Goal: Information Seeking & Learning: Learn about a topic

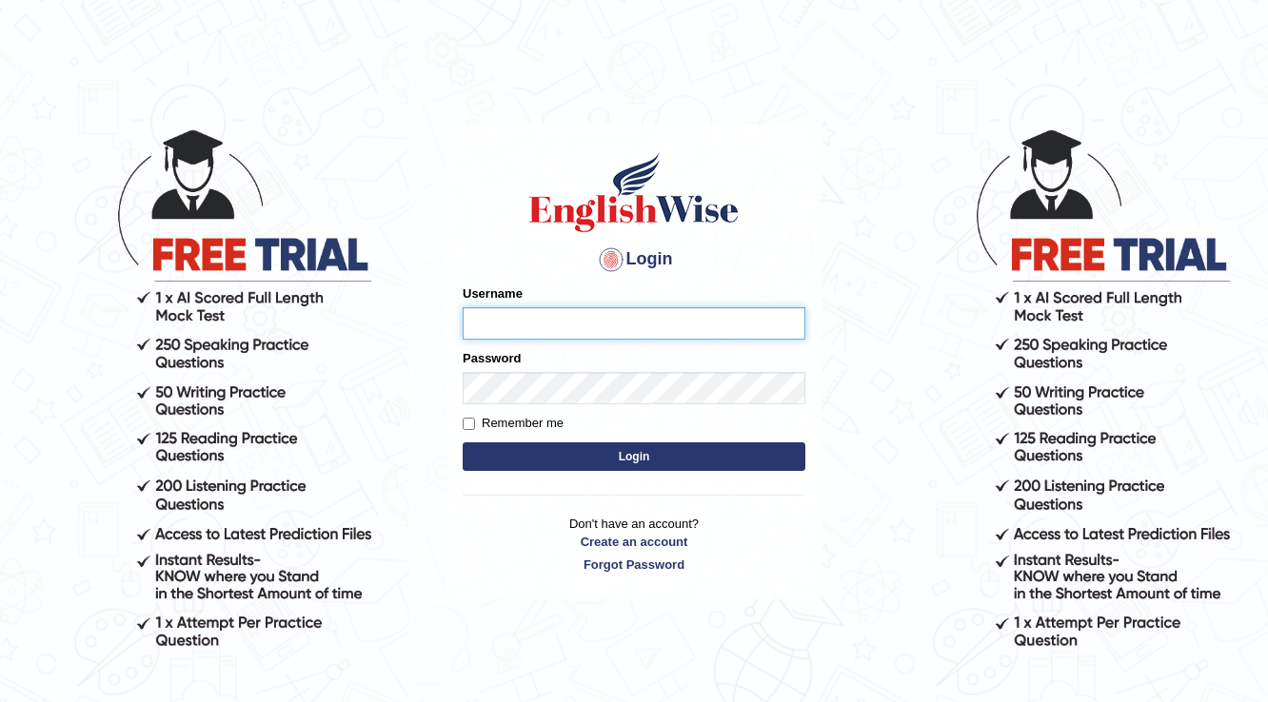
click at [589, 316] on input "Username" at bounding box center [633, 323] width 343 height 32
type input "p"
type input "Parbhasni"
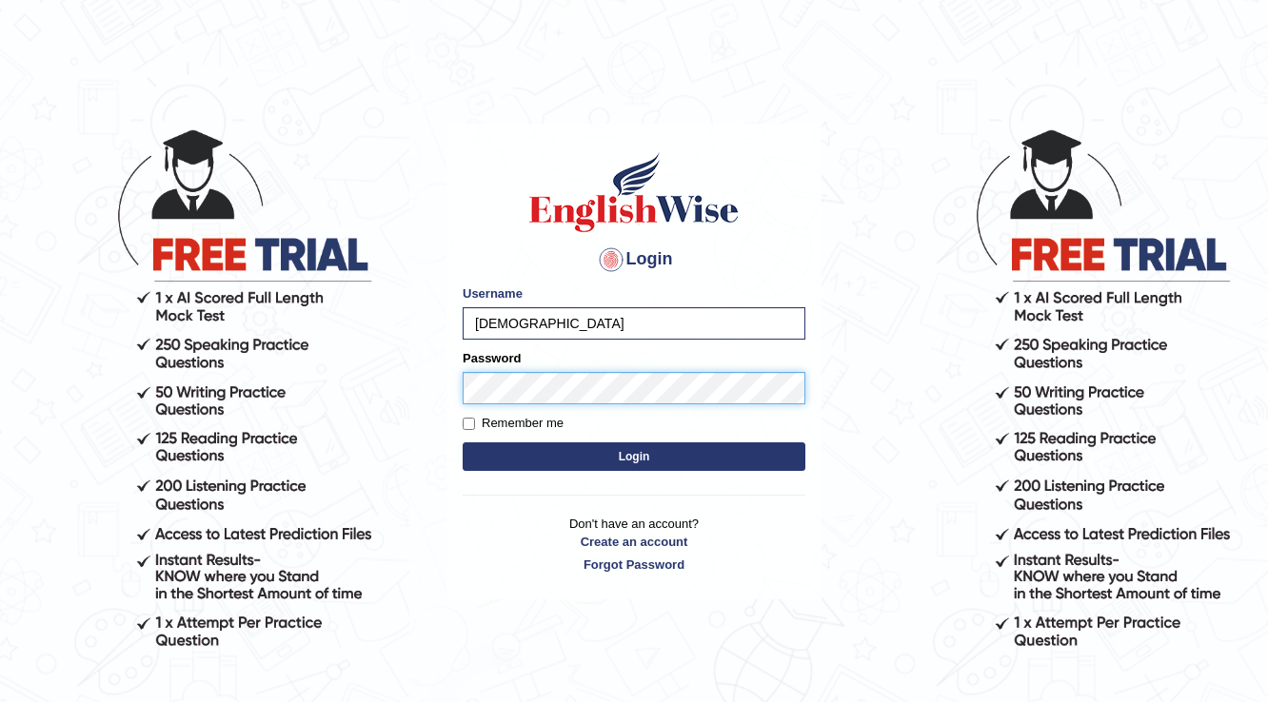
click at [462, 443] on button "Login" at bounding box center [633, 457] width 343 height 29
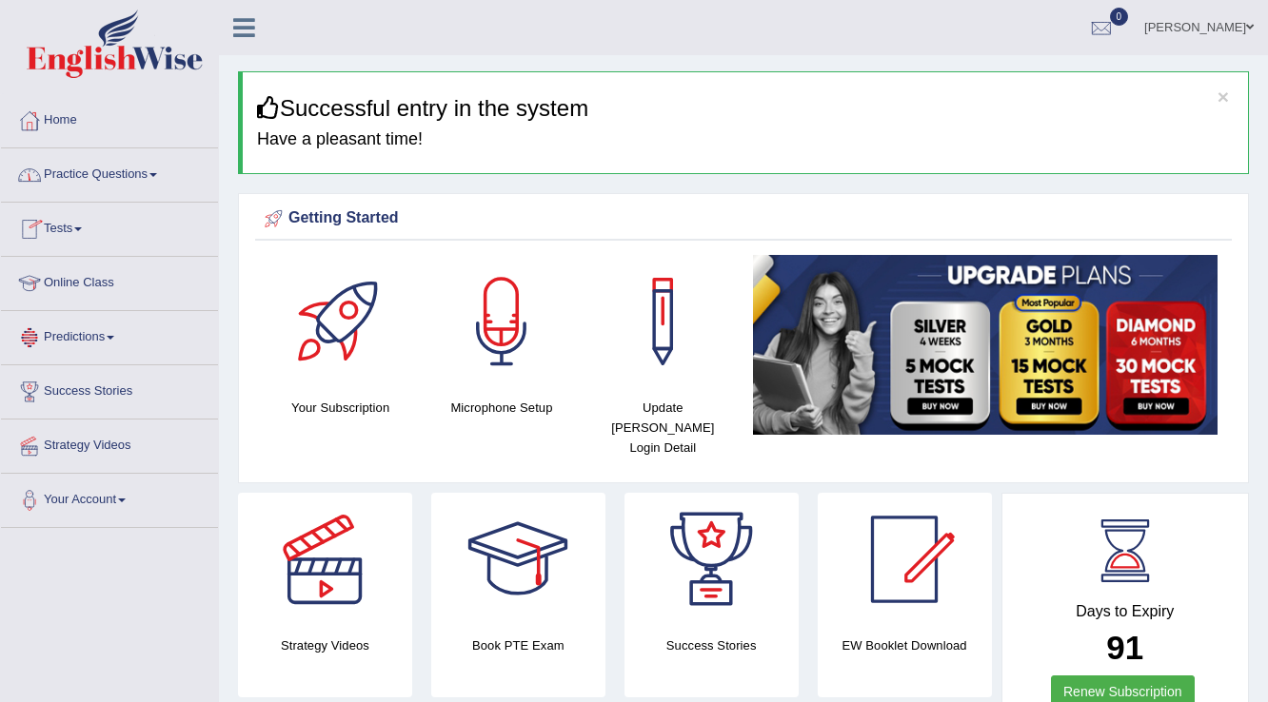
click at [65, 229] on link "Tests" at bounding box center [109, 227] width 217 height 48
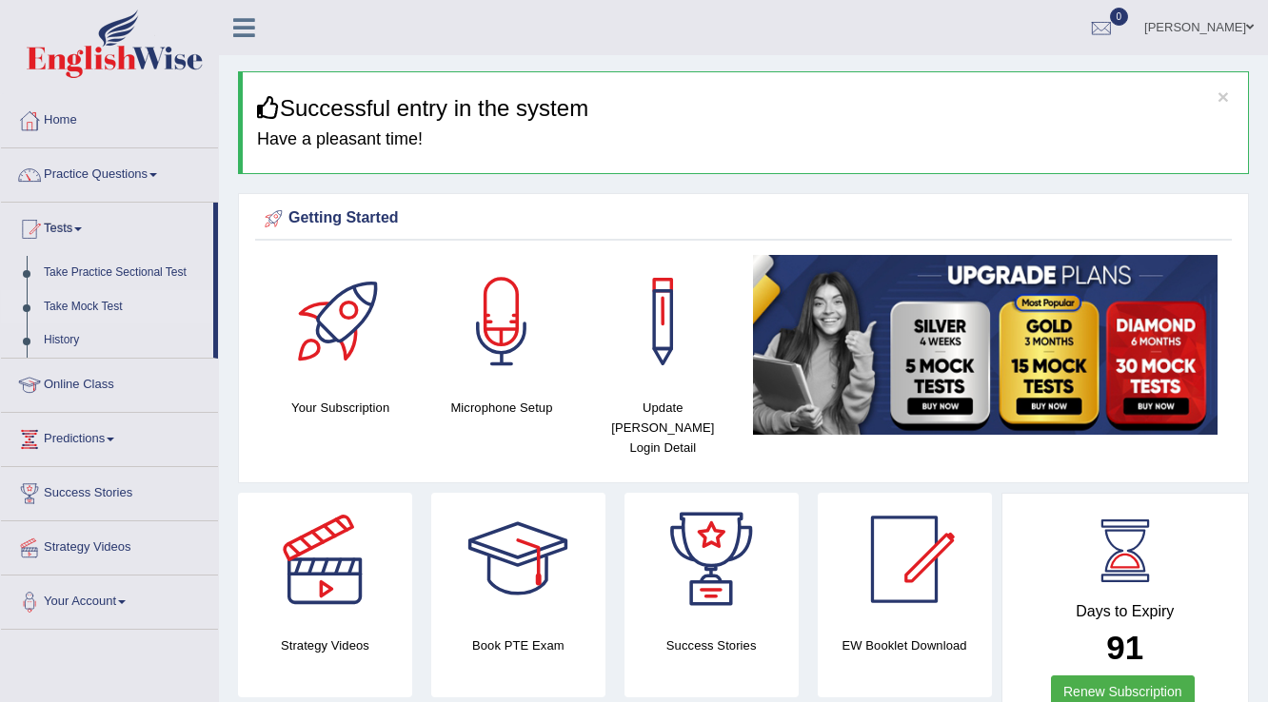
click at [61, 304] on link "Take Mock Test" at bounding box center [124, 307] width 178 height 34
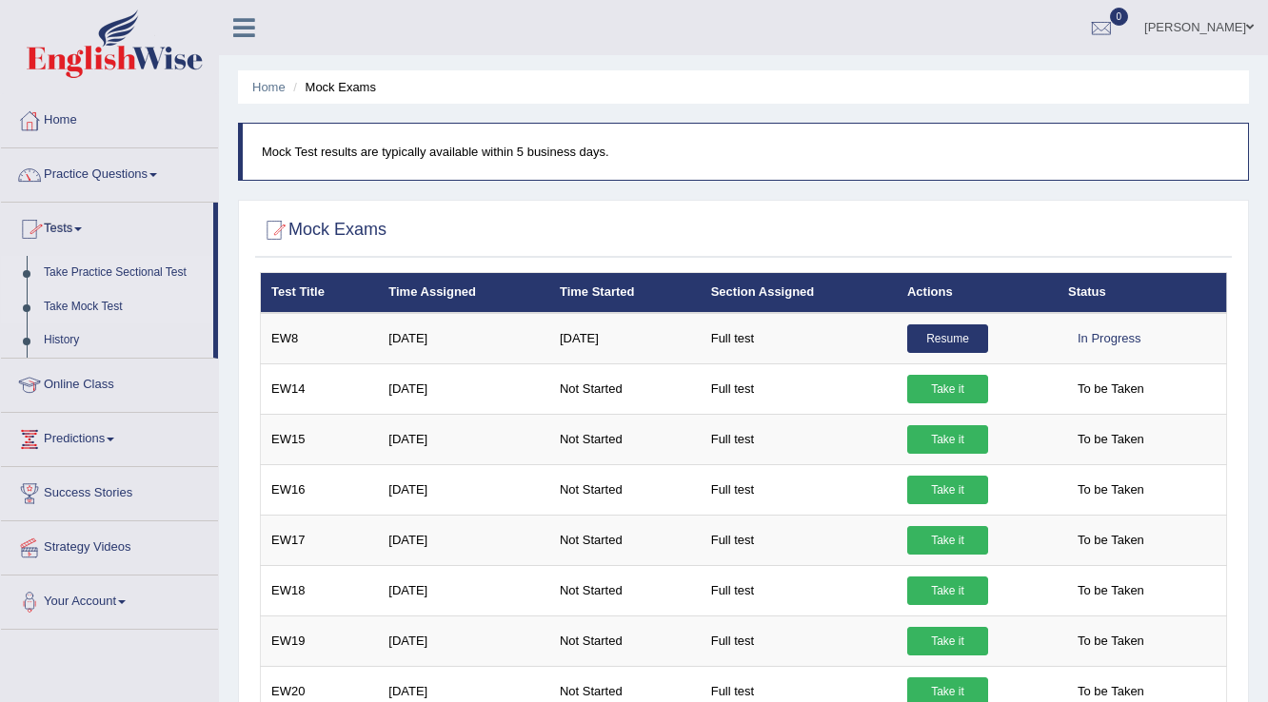
click at [94, 271] on link "Take Practice Sectional Test" at bounding box center [124, 273] width 178 height 34
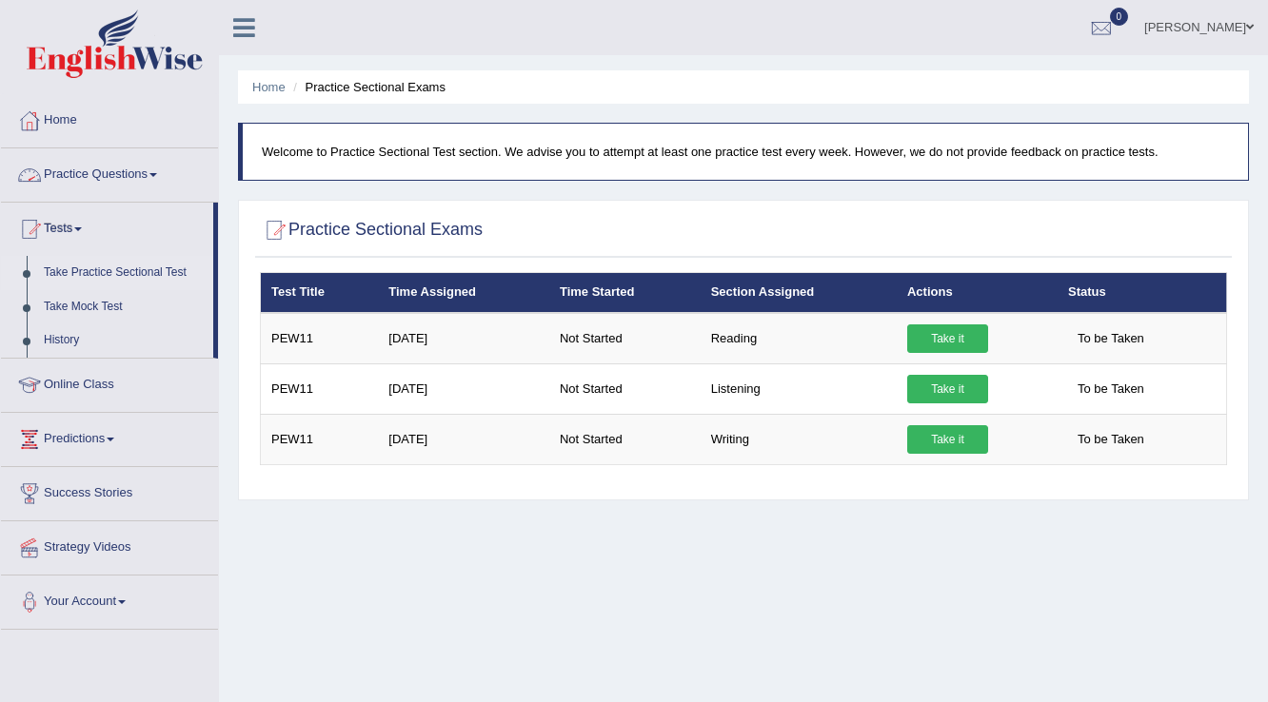
click at [108, 180] on link "Practice Questions" at bounding box center [109, 172] width 217 height 48
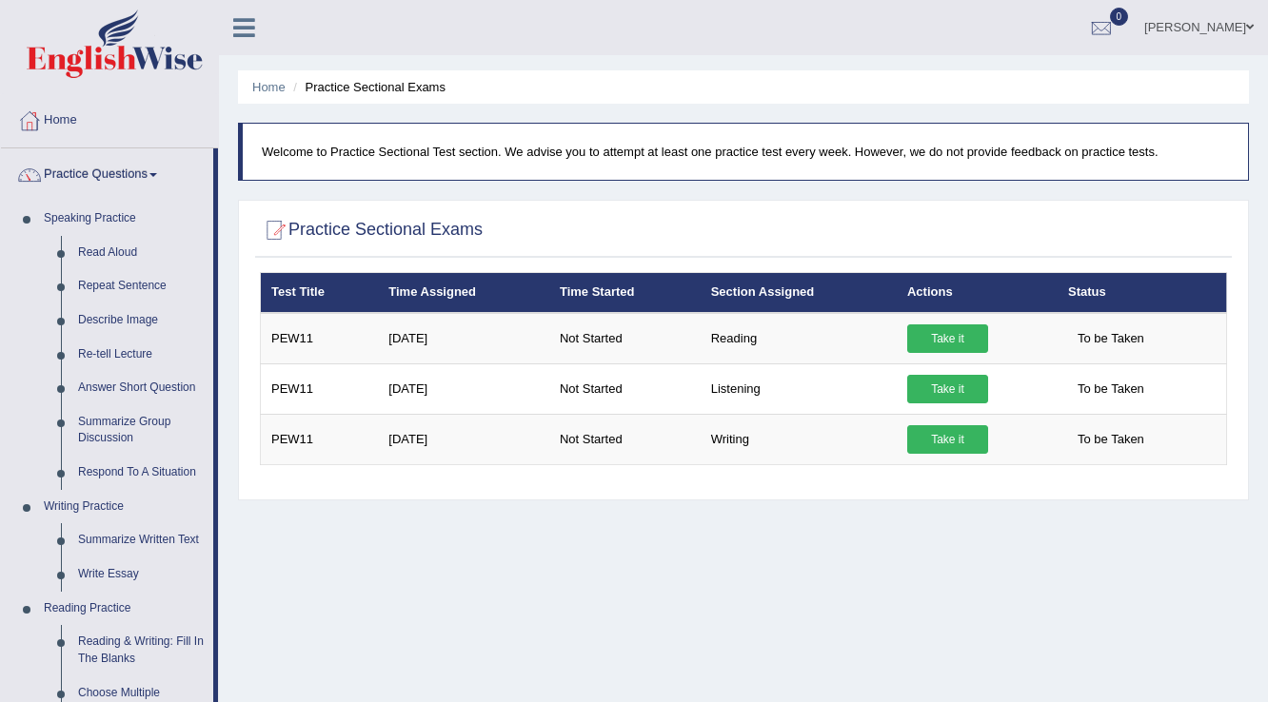
click at [1247, 26] on span at bounding box center [1250, 27] width 8 height 12
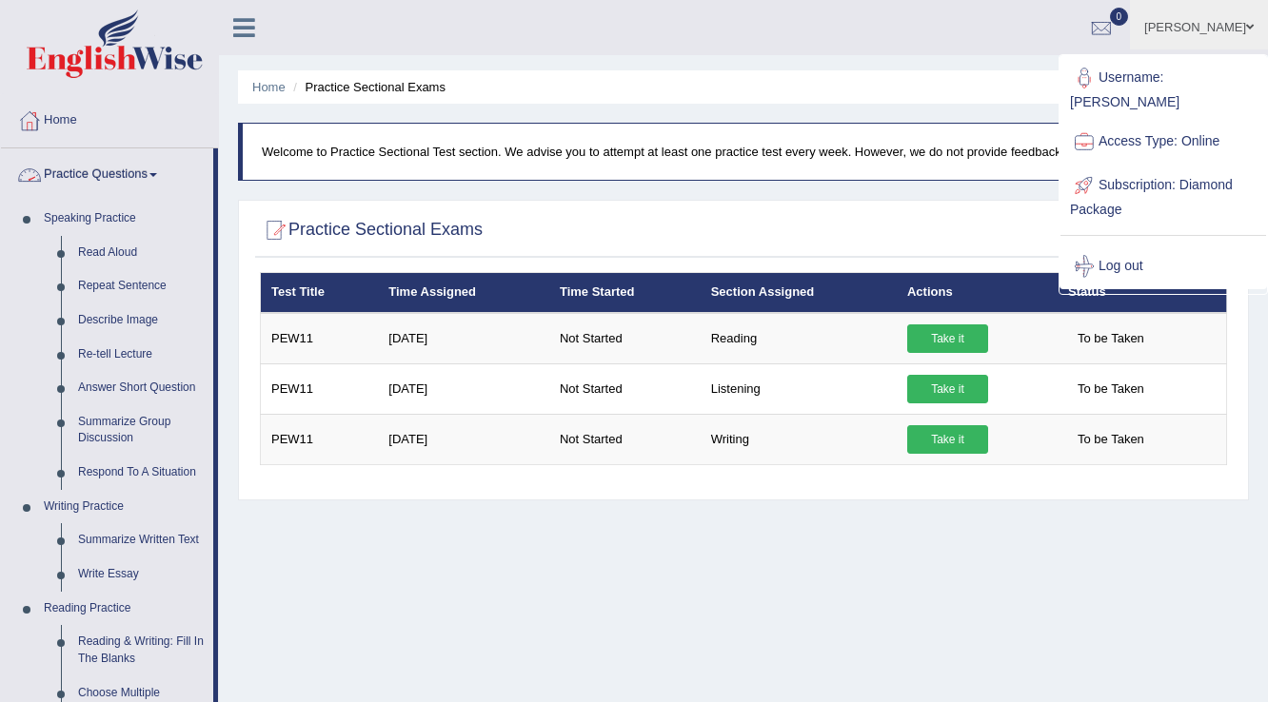
click at [191, 120] on link "Home" at bounding box center [109, 118] width 217 height 48
